Goal: Transaction & Acquisition: Purchase product/service

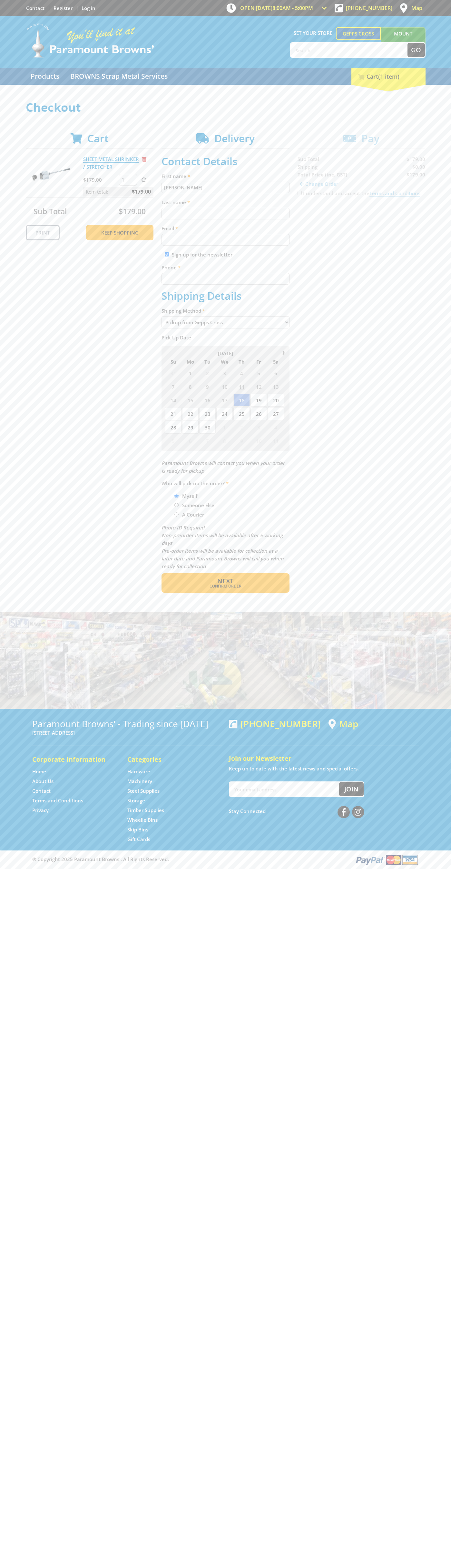
type input "[PERSON_NAME]"
type input "[EMAIL_ADDRESS][DOMAIN_NAME]"
type input "0293744000"
click at [226, 581] on span "Next" at bounding box center [226, 581] width 16 height 9
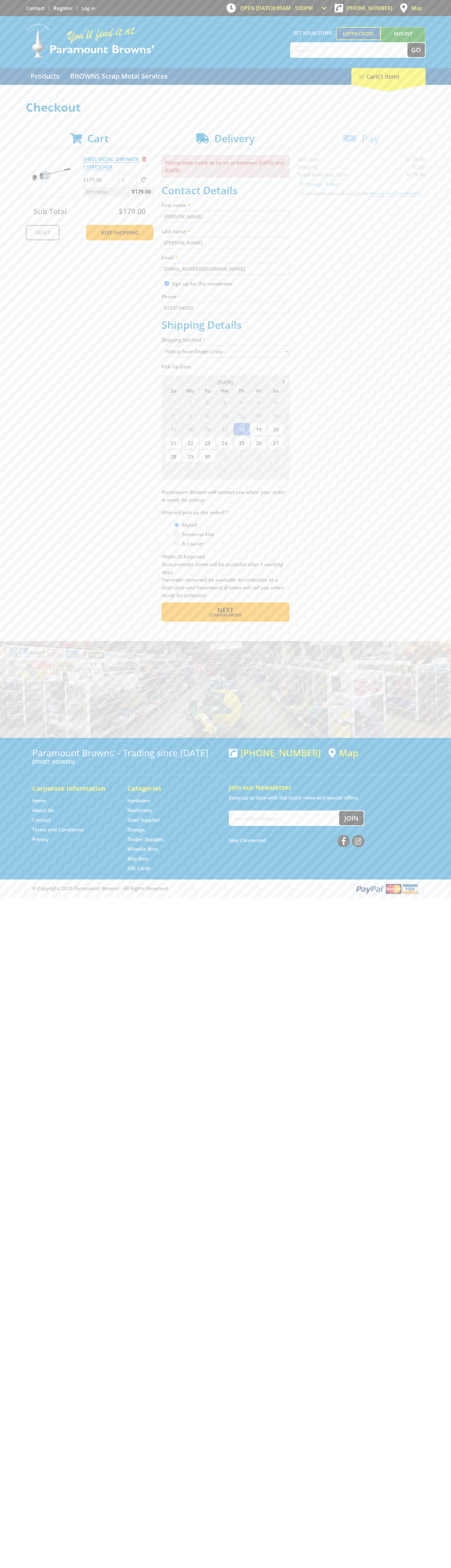
type input "[PERSON_NAME]"
click at [226, 615] on span "Confirm order" at bounding box center [226, 615] width 100 height 4
click at [226, 610] on span "Next" at bounding box center [226, 610] width 16 height 9
